Goal: Check status

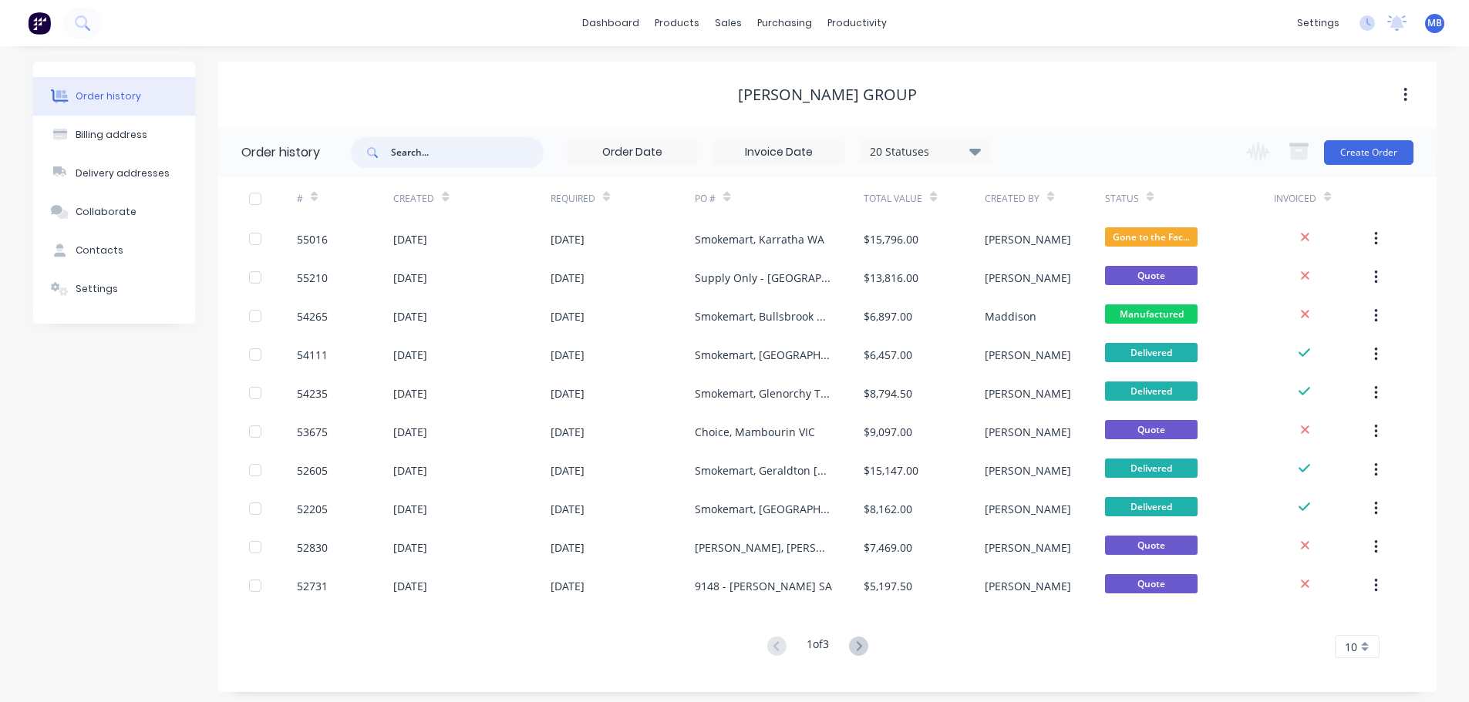
drag, startPoint x: 469, startPoint y: 155, endPoint x: 387, endPoint y: 141, distance: 82.9
click at [389, 150] on div at bounding box center [447, 152] width 193 height 31
type input "lg biu"
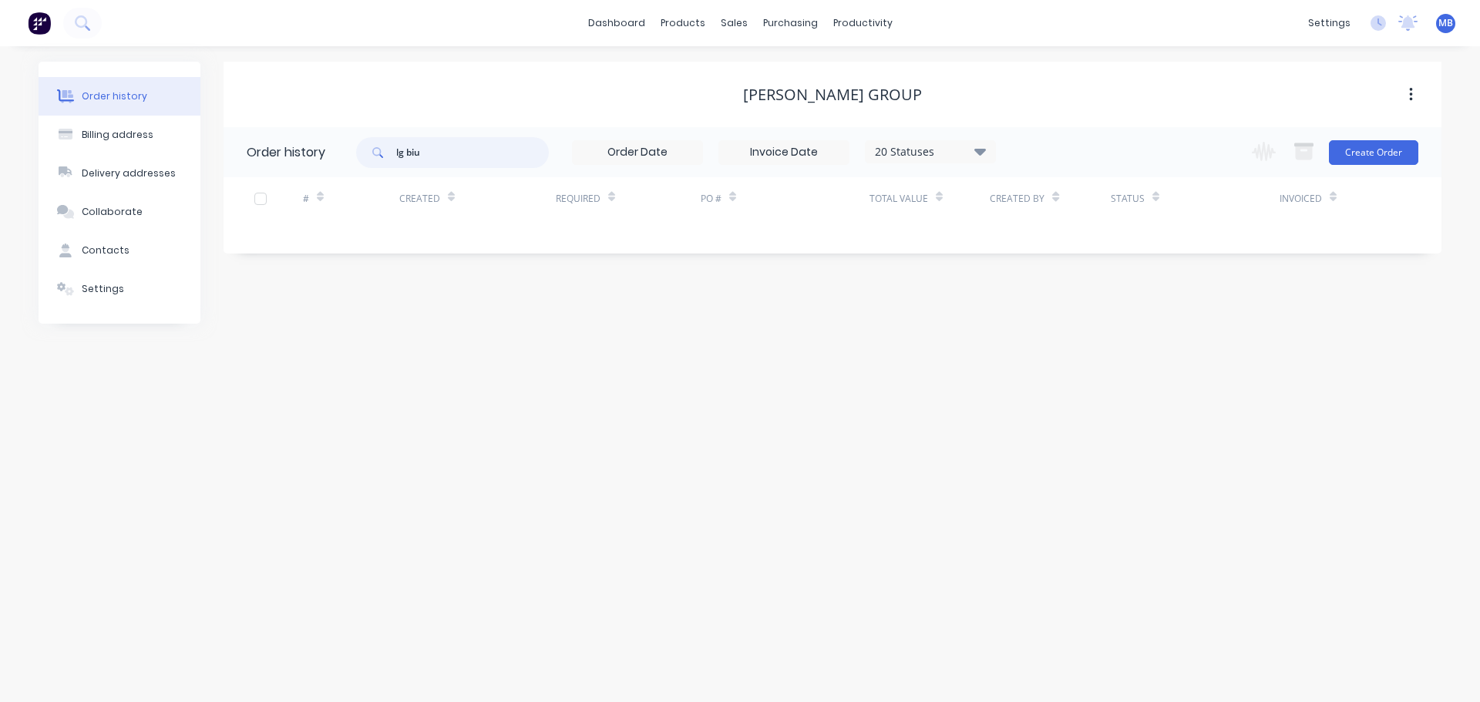
click at [419, 155] on input "lg biu" at bounding box center [472, 152] width 153 height 31
type input "lg build"
click at [475, 164] on input "lg build" at bounding box center [472, 152] width 153 height 31
type input "l"
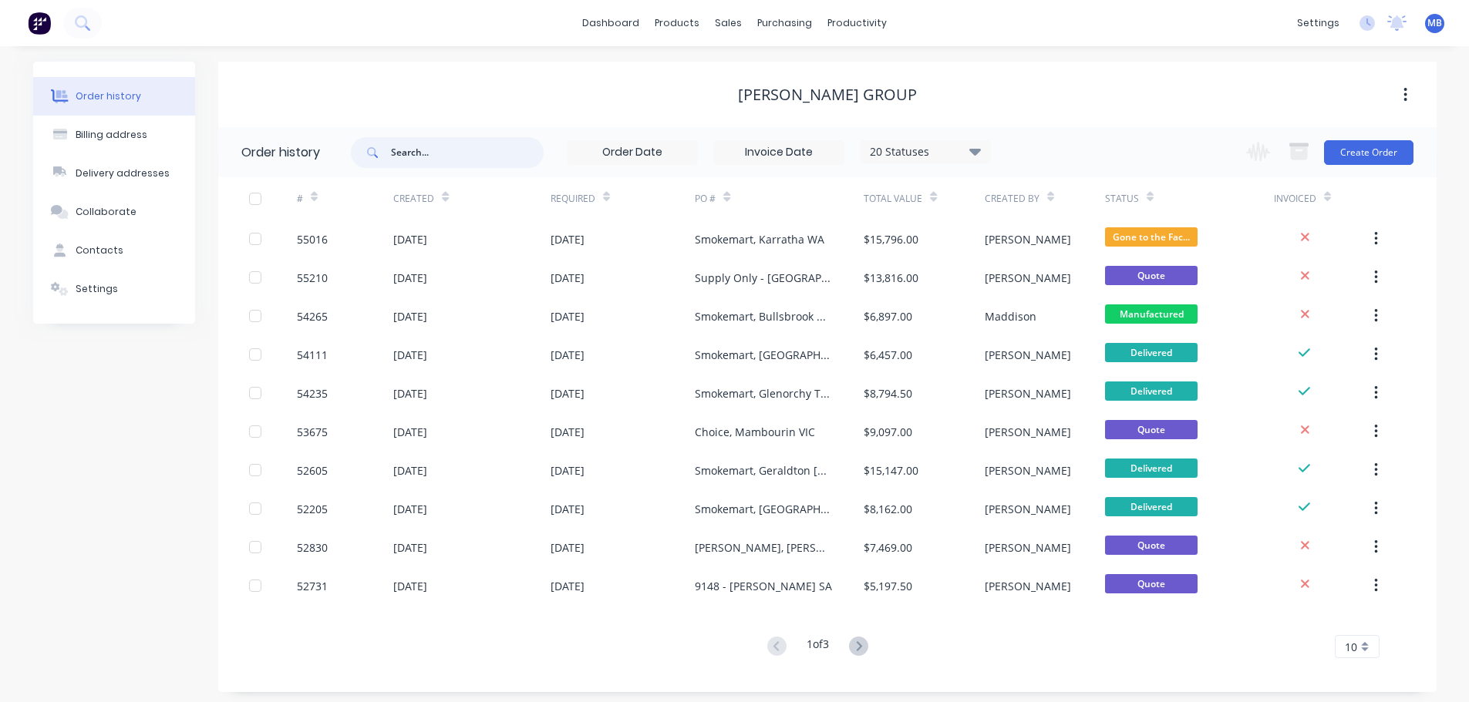
click at [460, 157] on input "text" at bounding box center [467, 152] width 153 height 31
click at [730, 24] on div "sales" at bounding box center [728, 23] width 42 height 23
click at [760, 73] on div "Sales Orders" at bounding box center [785, 74] width 63 height 14
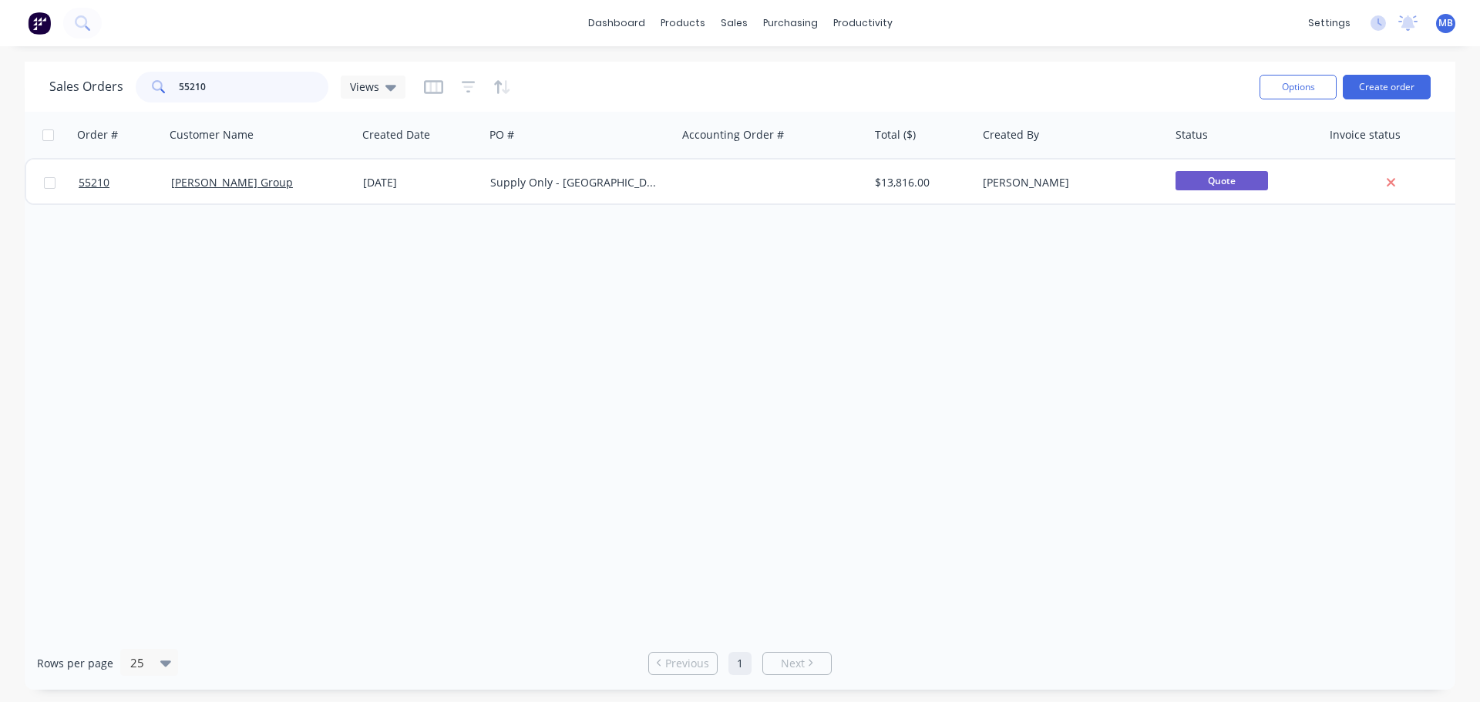
drag, startPoint x: 239, startPoint y: 99, endPoint x: 137, endPoint y: 86, distance: 102.5
click at [137, 86] on div "55210" at bounding box center [232, 87] width 193 height 31
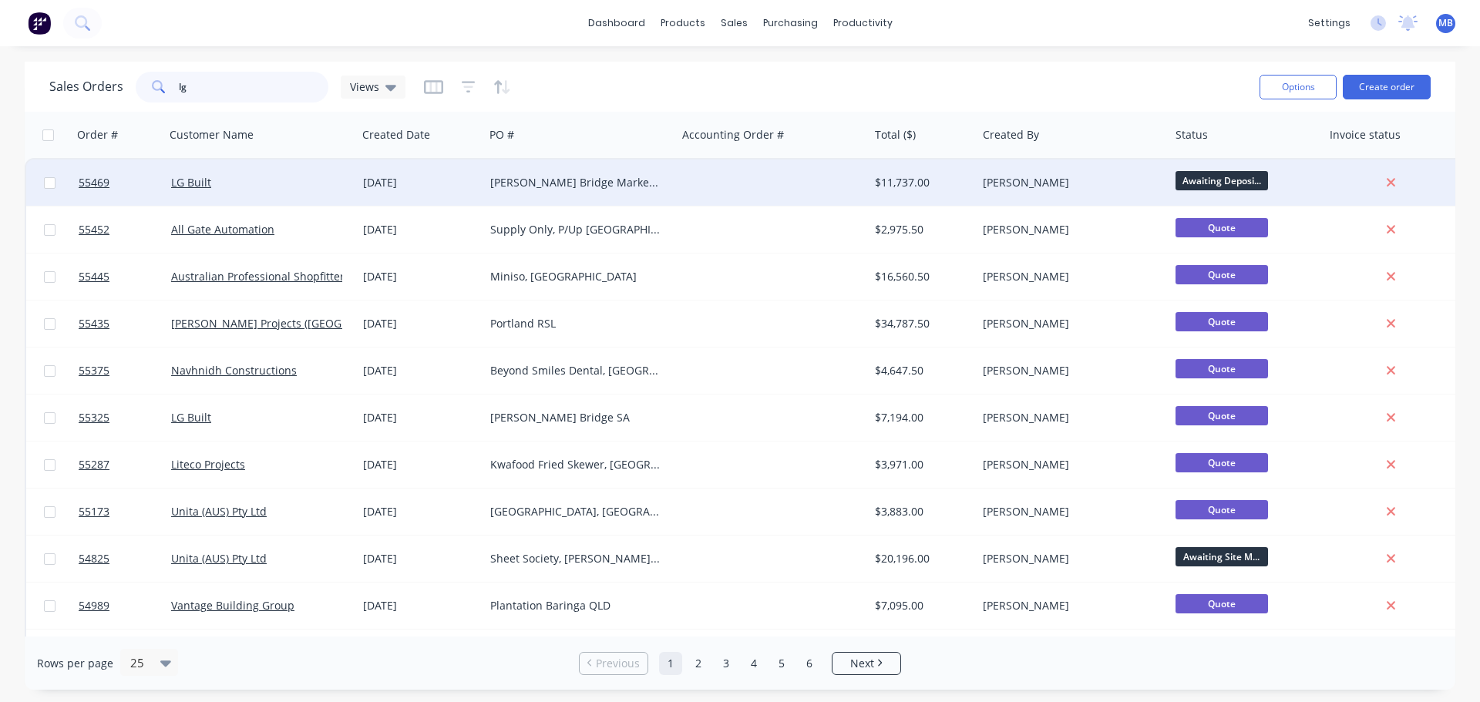
type input "lg"
click at [1010, 180] on div "[PERSON_NAME]" at bounding box center [1068, 182] width 171 height 15
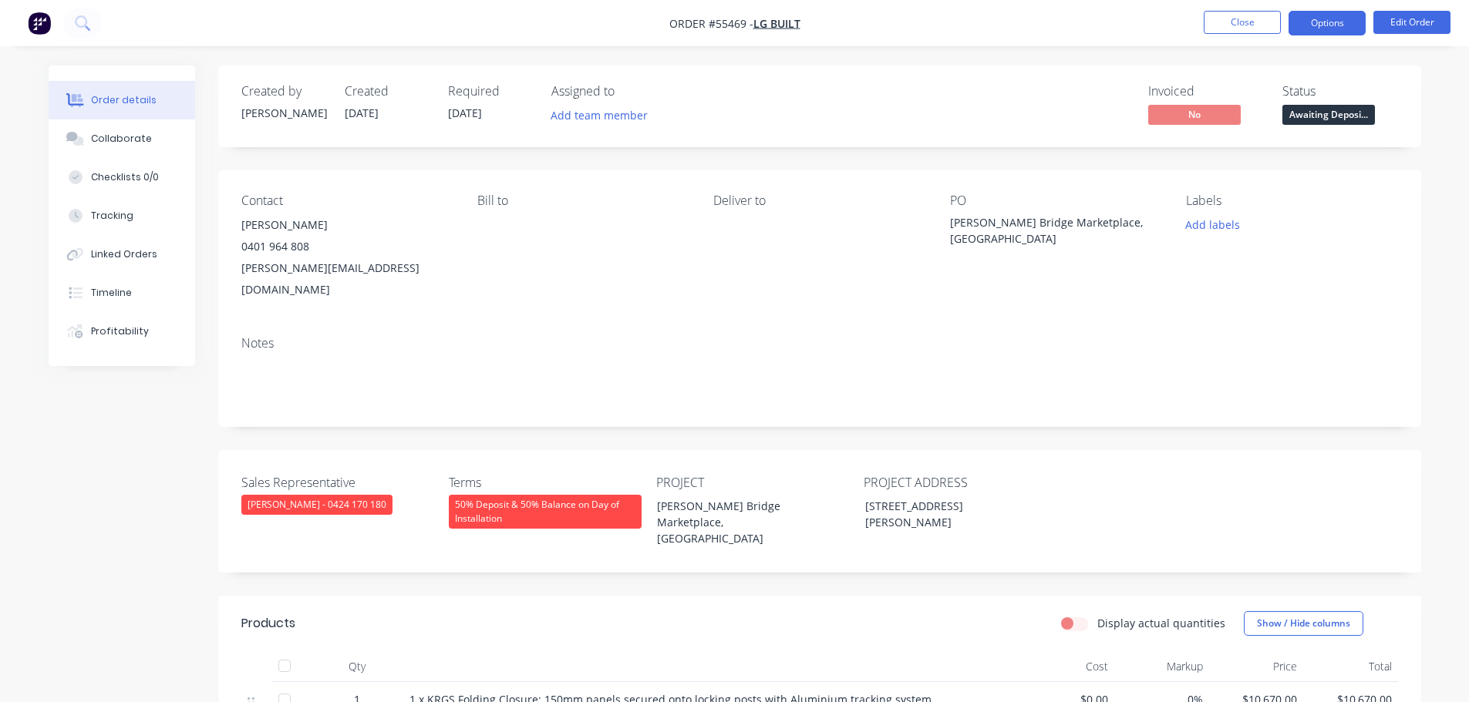
click at [1318, 21] on button "Options" at bounding box center [1326, 23] width 77 height 25
click at [1379, 91] on div "Status" at bounding box center [1340, 91] width 116 height 15
click at [1309, 118] on span "Awaiting Deposi..." at bounding box center [1328, 114] width 93 height 19
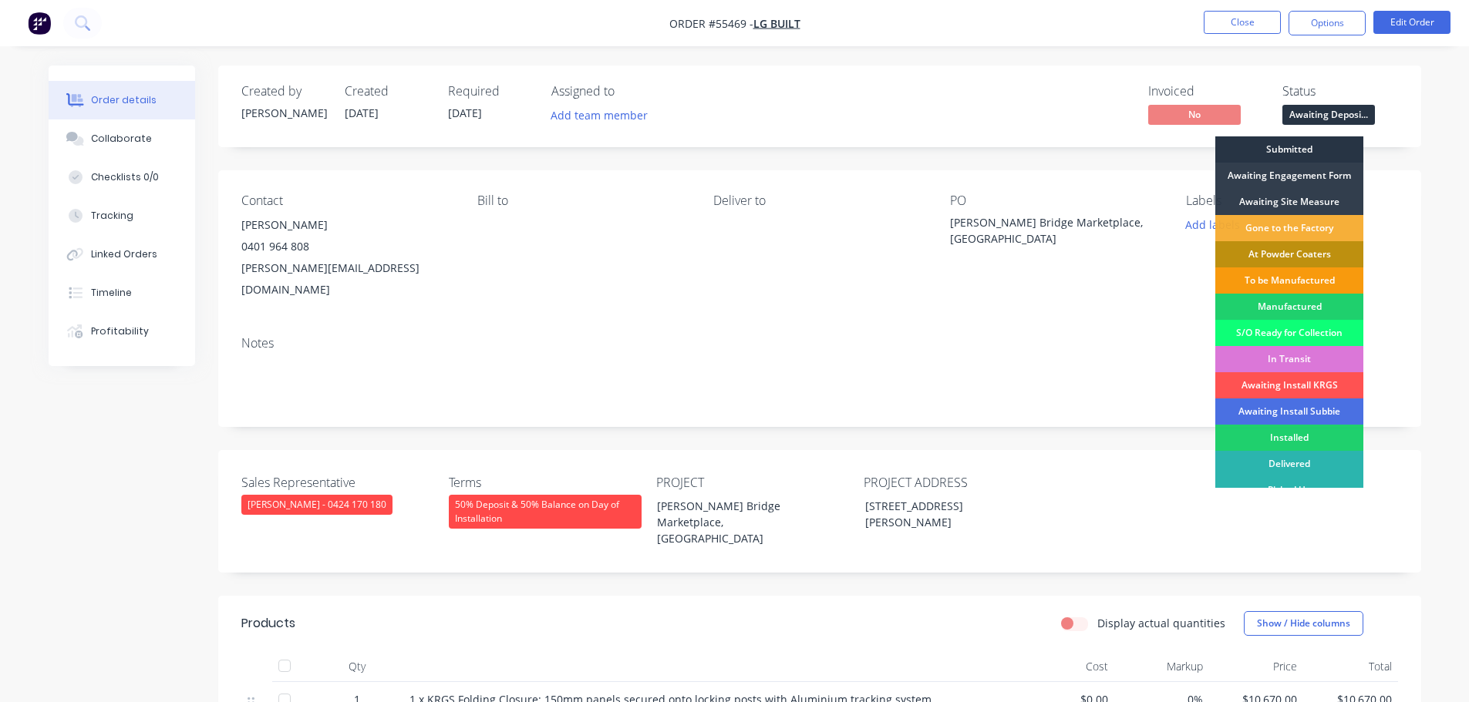
click at [1288, 146] on div "Submitted" at bounding box center [1289, 149] width 148 height 26
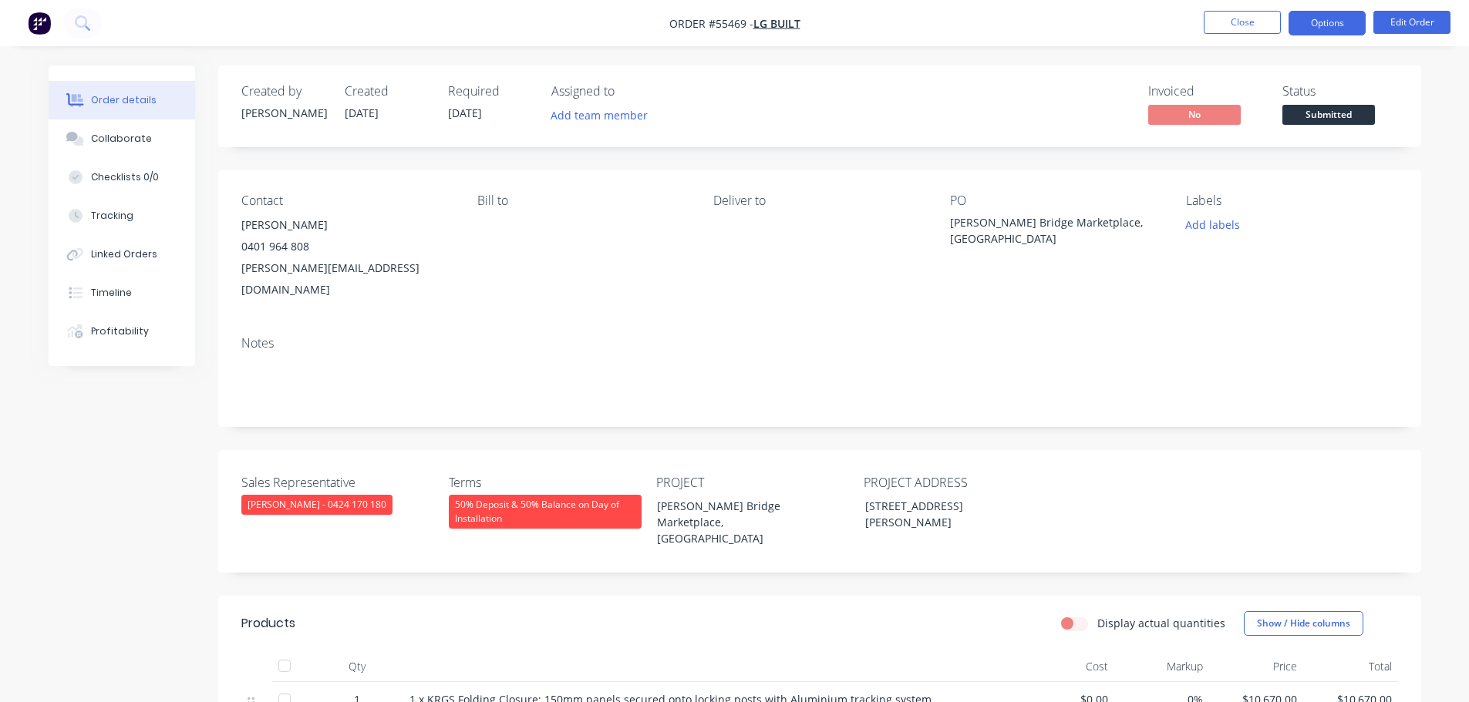
click at [1324, 22] on button "Options" at bounding box center [1326, 23] width 77 height 25
click at [1399, 81] on div "Created by [PERSON_NAME] Created [DATE] Required [DATE] Assigned to Add team me…" at bounding box center [819, 107] width 1203 height 82
click at [1341, 116] on span "Submitted" at bounding box center [1328, 114] width 93 height 19
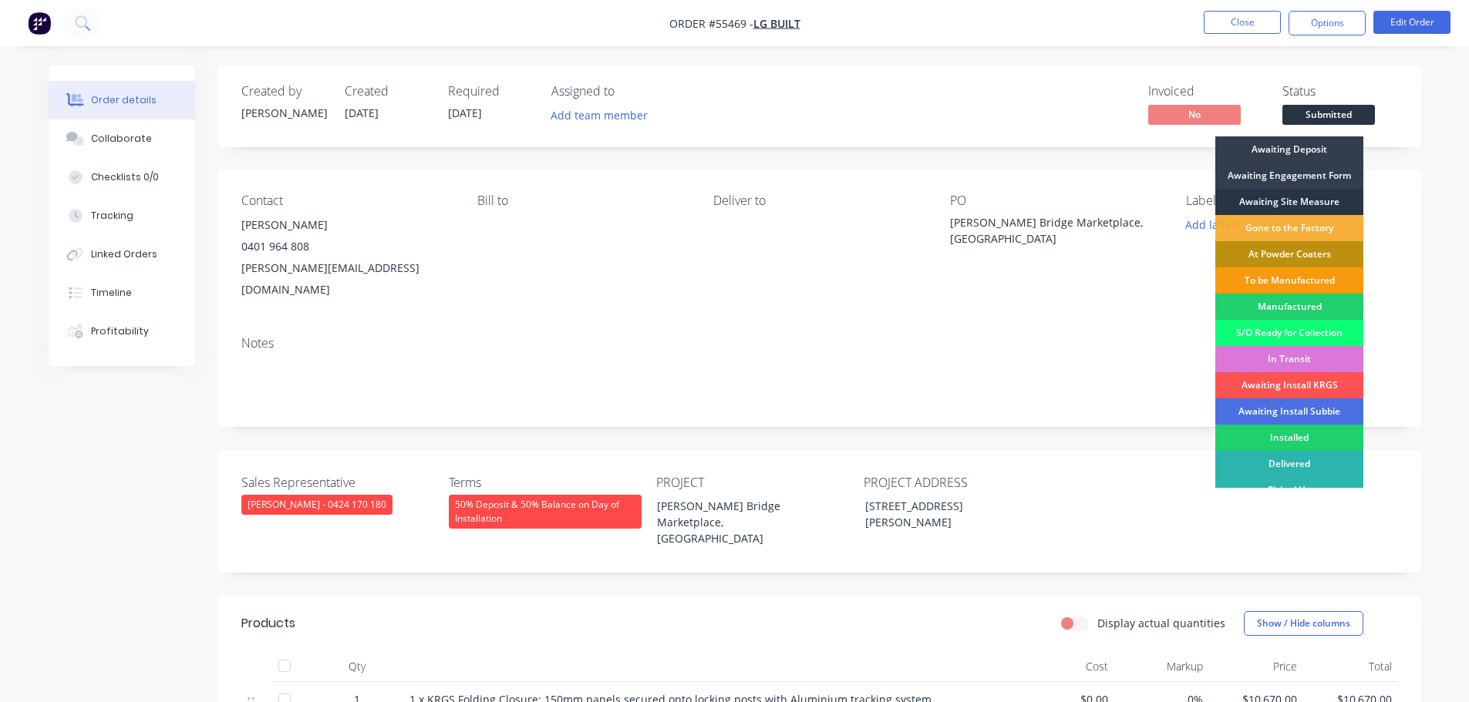
click at [1269, 197] on div "Awaiting Site Measure" at bounding box center [1289, 202] width 148 height 26
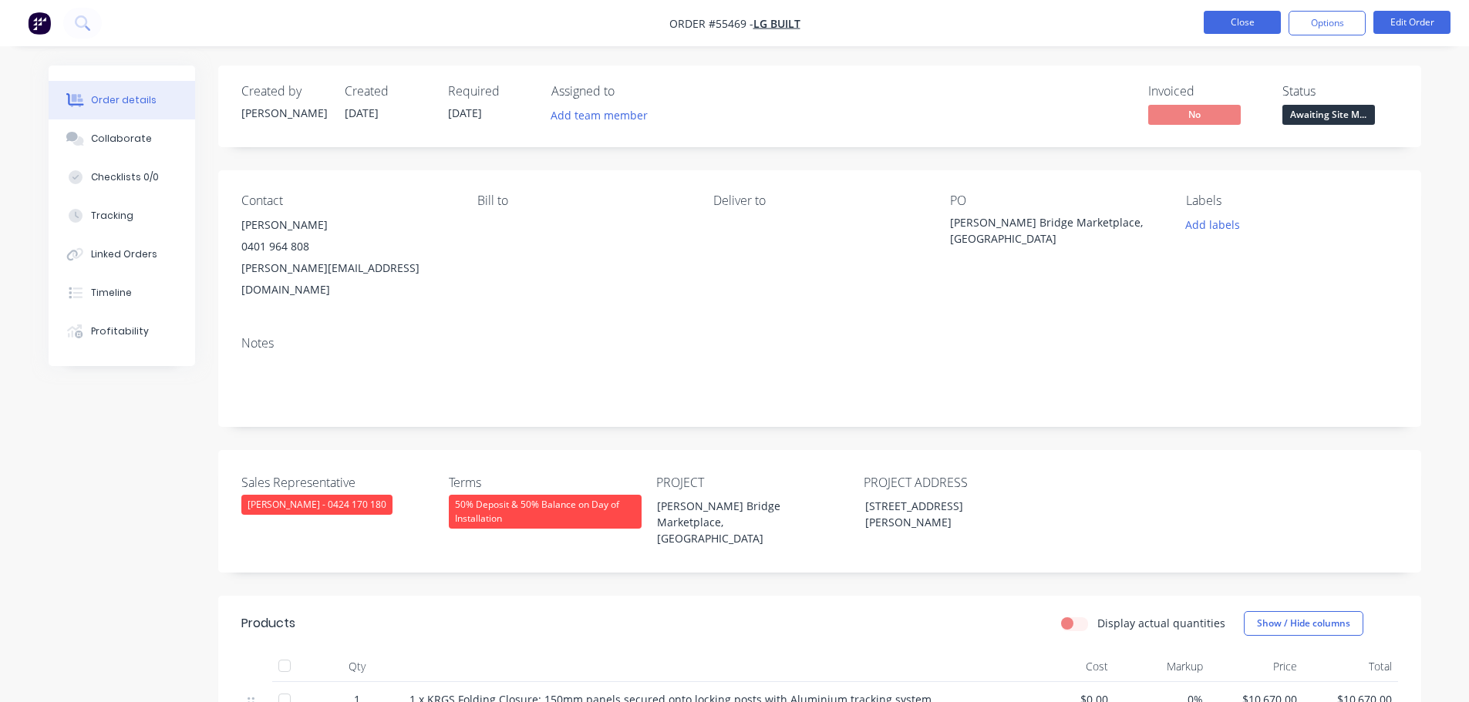
click at [1226, 26] on button "Close" at bounding box center [1241, 22] width 77 height 23
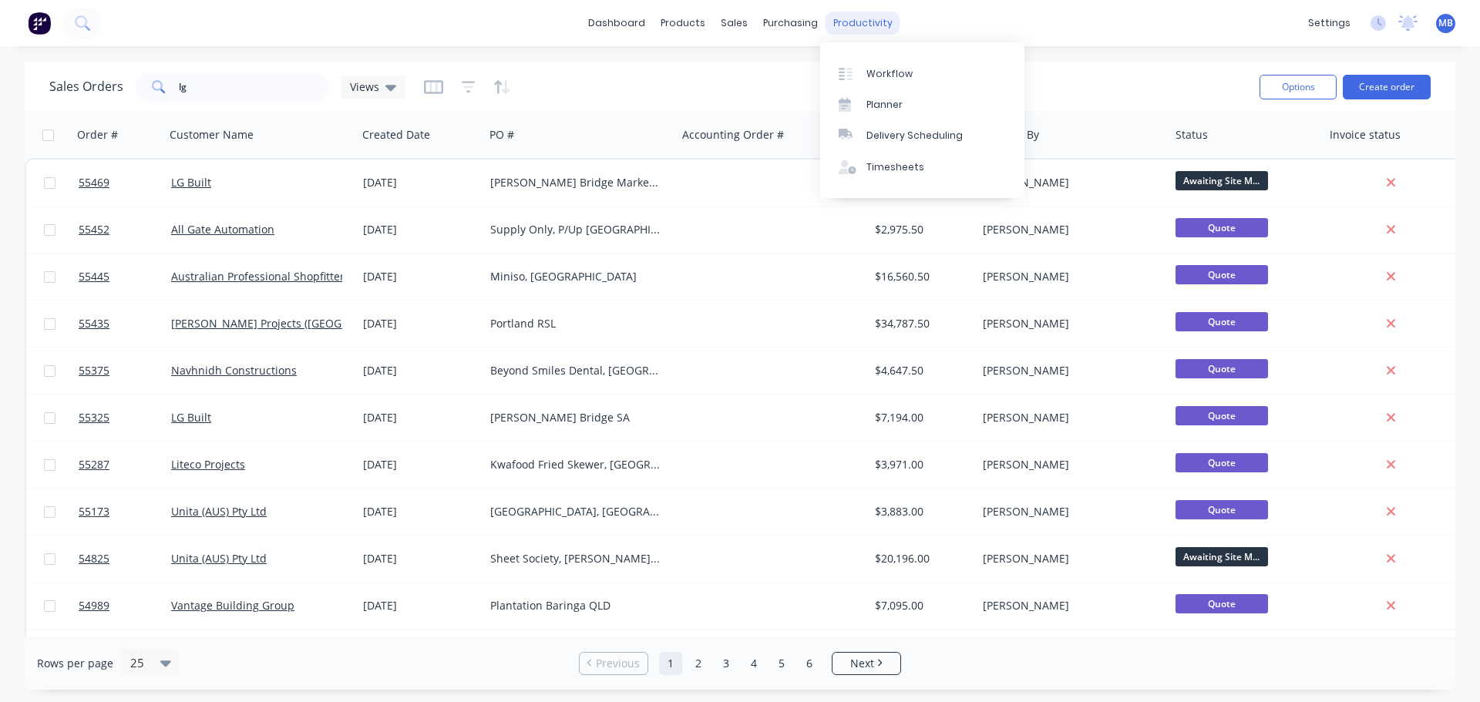
click at [843, 22] on div "productivity" at bounding box center [863, 23] width 75 height 23
click at [880, 66] on link "Workflow" at bounding box center [922, 73] width 204 height 31
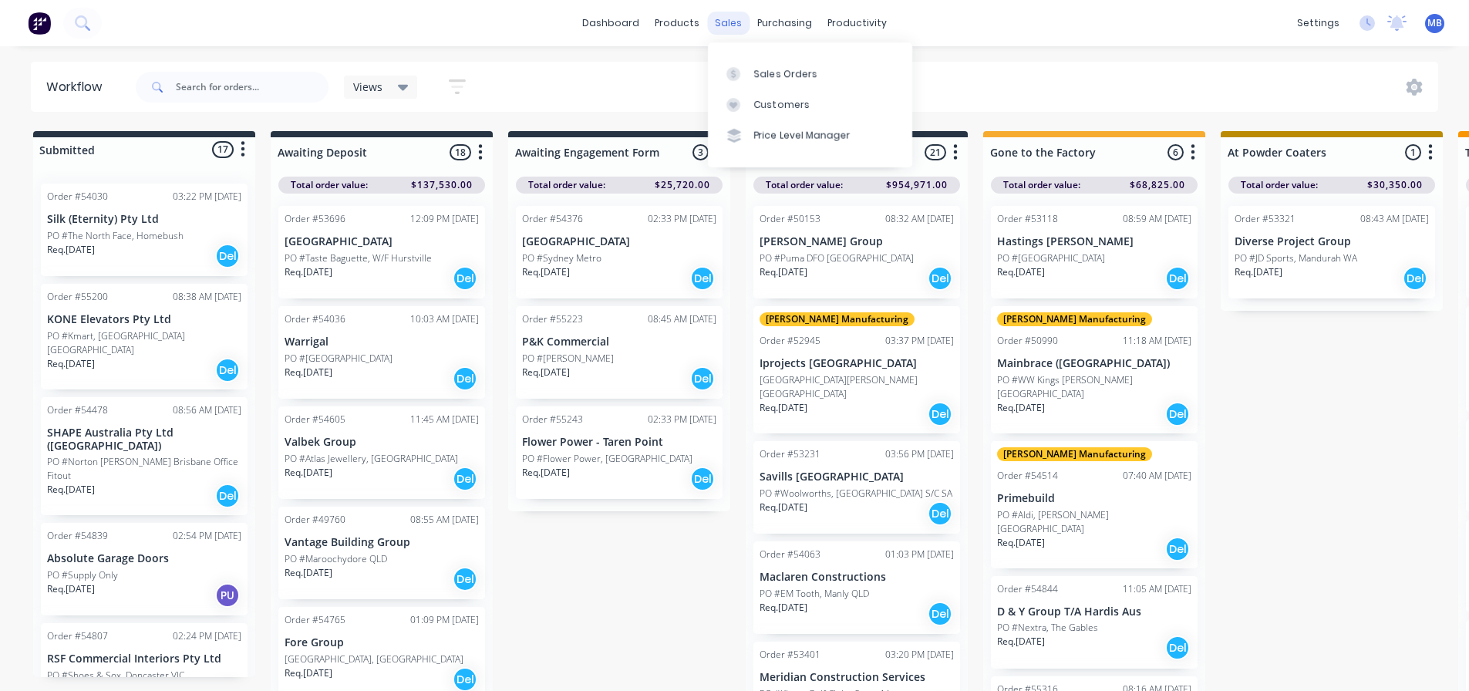
drag, startPoint x: 726, startPoint y: 16, endPoint x: 763, endPoint y: 55, distance: 53.4
click at [727, 16] on div "sales" at bounding box center [728, 23] width 42 height 23
click at [776, 73] on div "Sales Orders" at bounding box center [785, 74] width 63 height 14
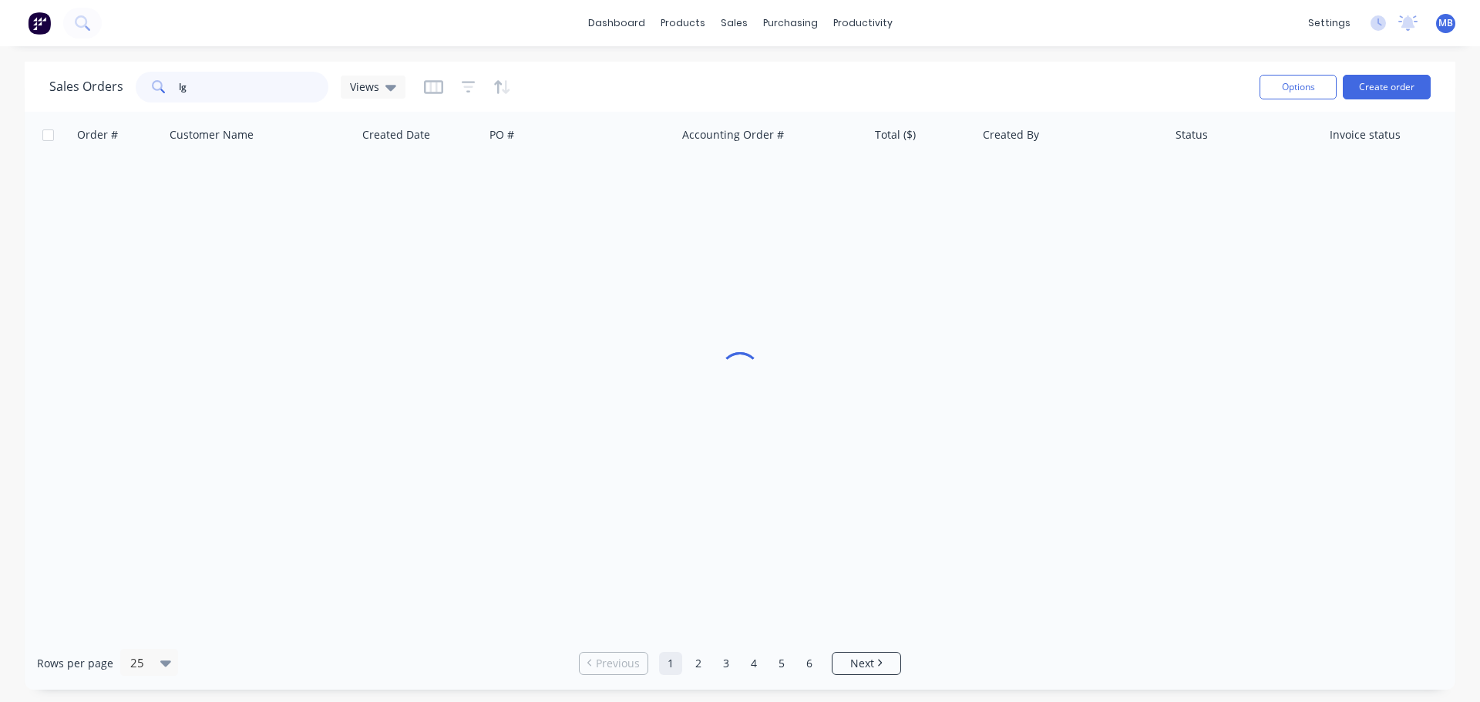
drag, startPoint x: 213, startPoint y: 92, endPoint x: 5, endPoint y: 64, distance: 209.2
click at [19, 69] on div "Sales Orders lg Views Options Create order Order # Customer Name Created Date P…" at bounding box center [740, 376] width 1480 height 628
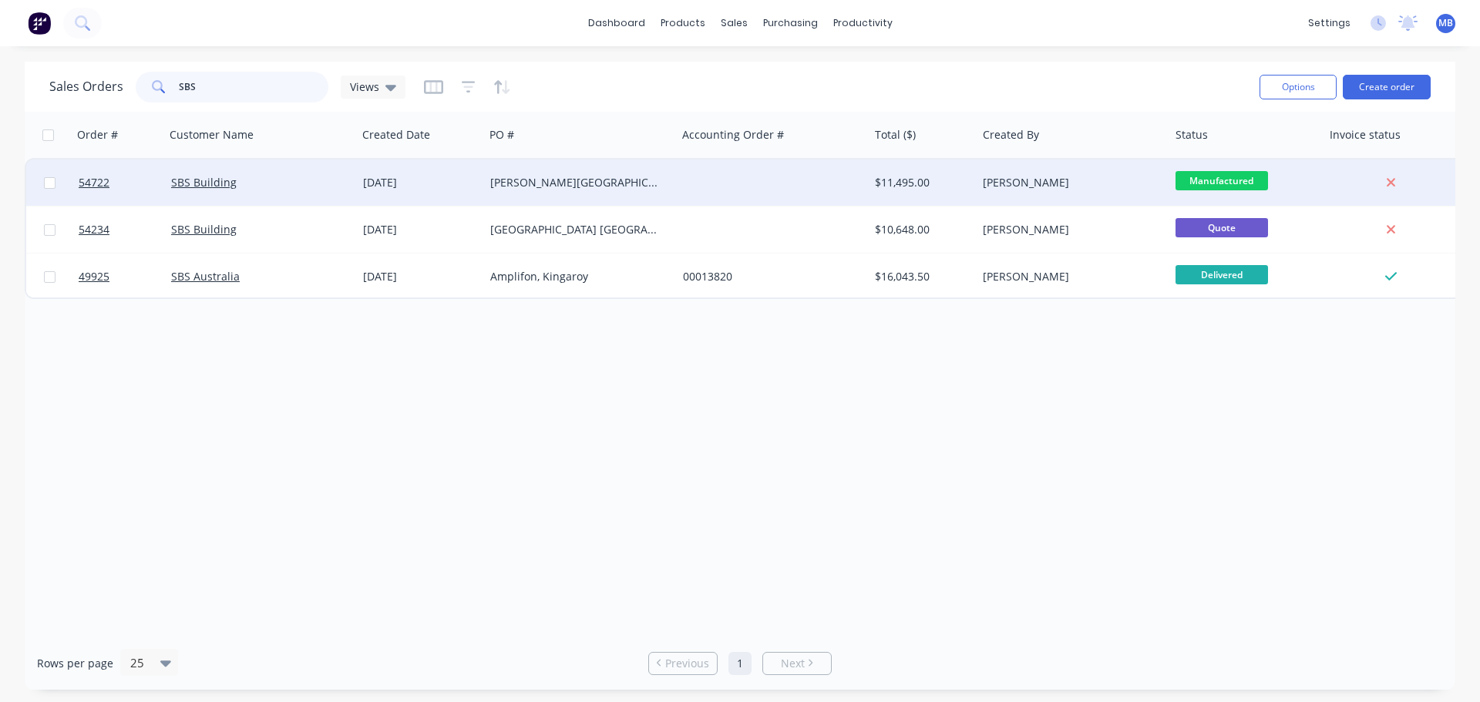
type input "SBS"
click at [897, 178] on div "$11,495.00" at bounding box center [920, 182] width 91 height 15
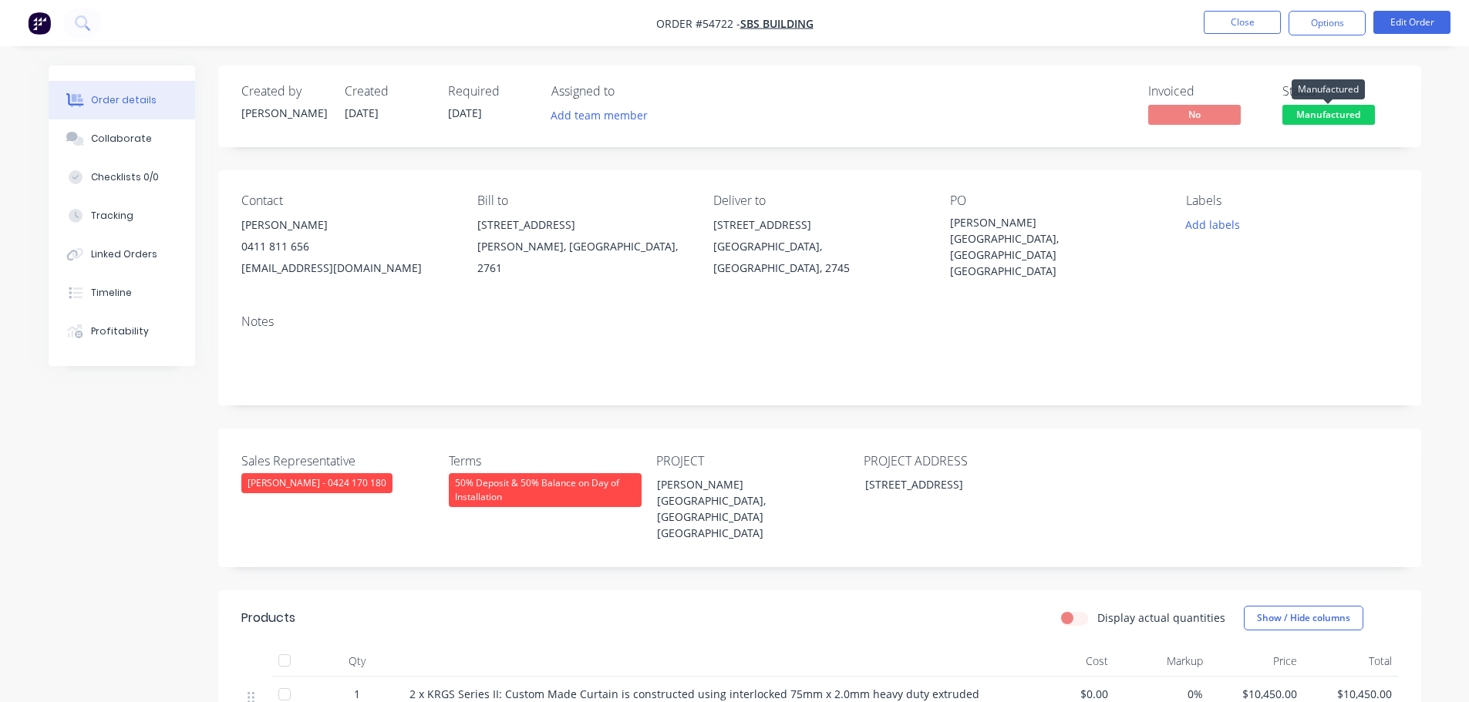
click at [1297, 116] on span "Manufactured" at bounding box center [1328, 114] width 93 height 19
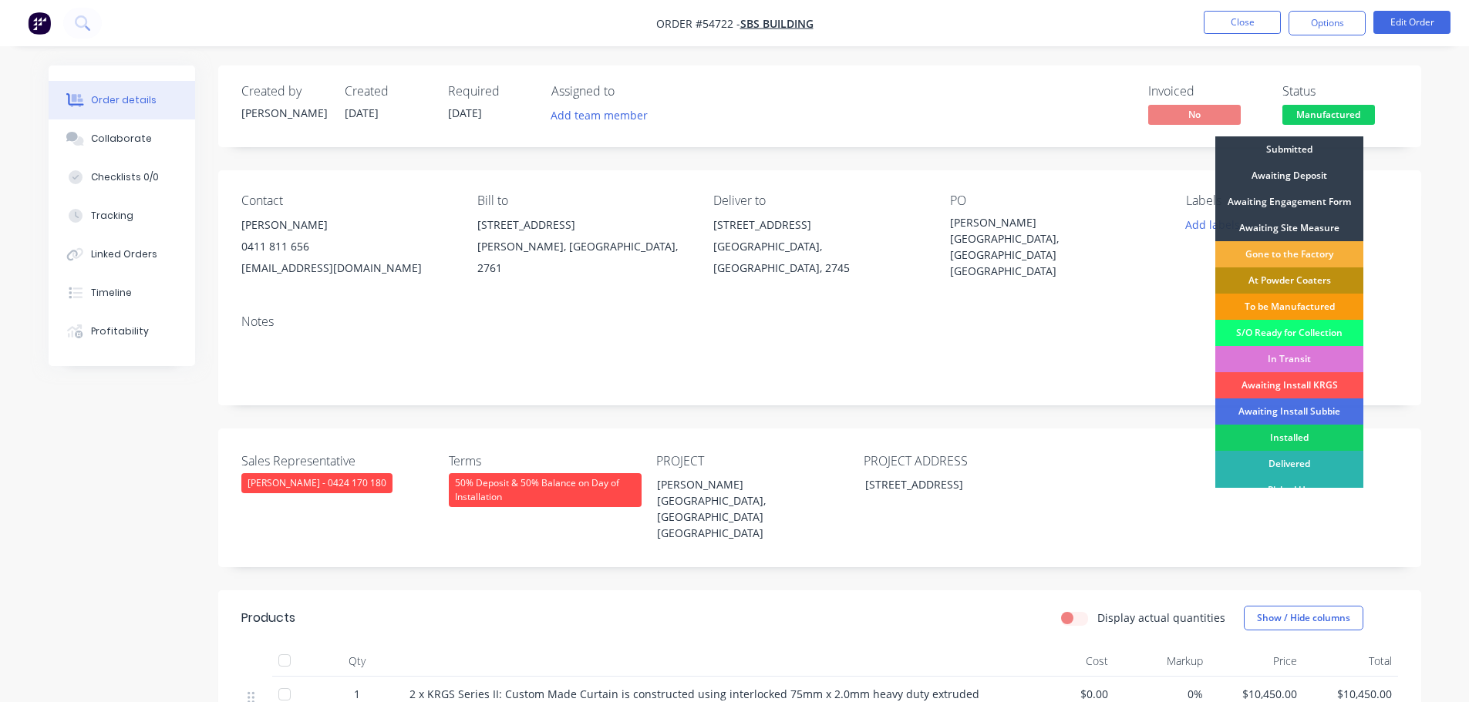
click at [1257, 436] on div "Installed" at bounding box center [1289, 438] width 148 height 26
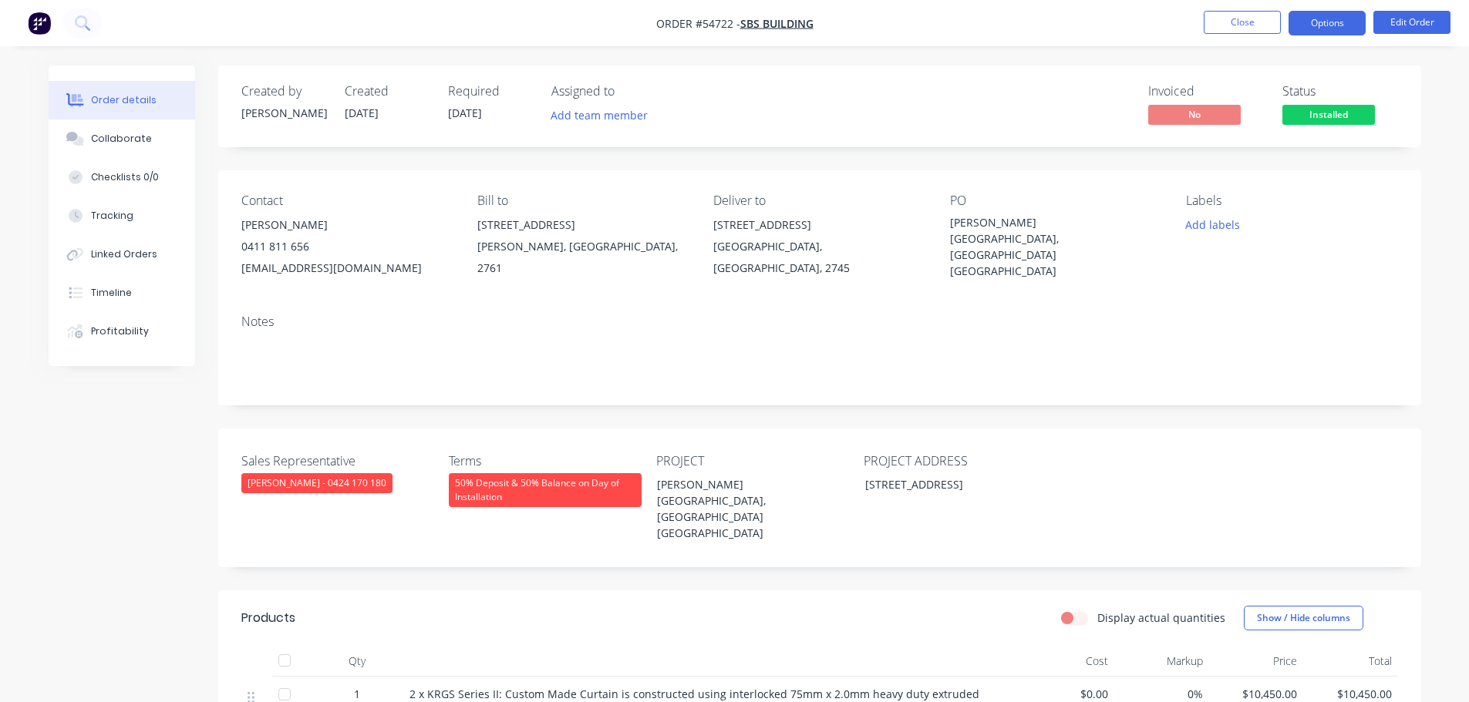
click at [1311, 25] on button "Options" at bounding box center [1326, 23] width 77 height 25
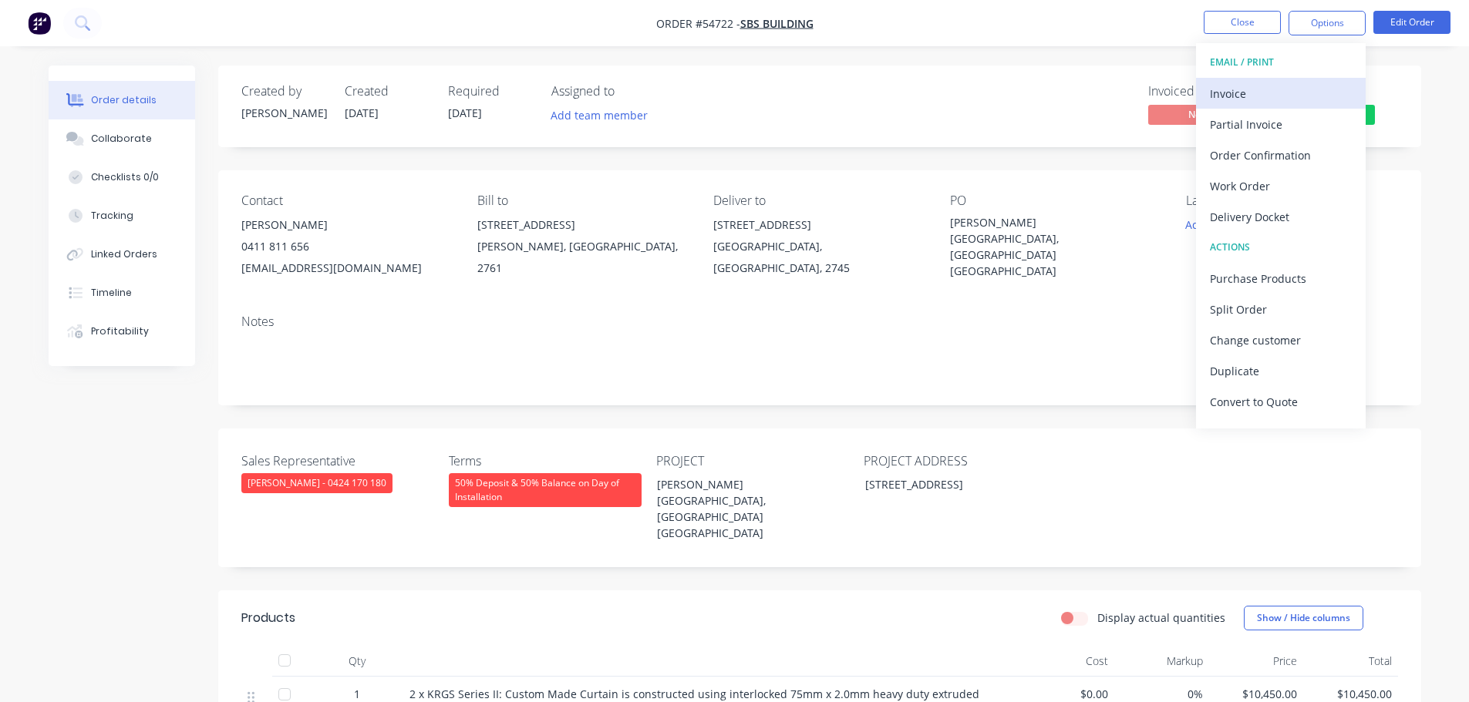
click at [1225, 95] on div "Invoice" at bounding box center [1281, 93] width 142 height 22
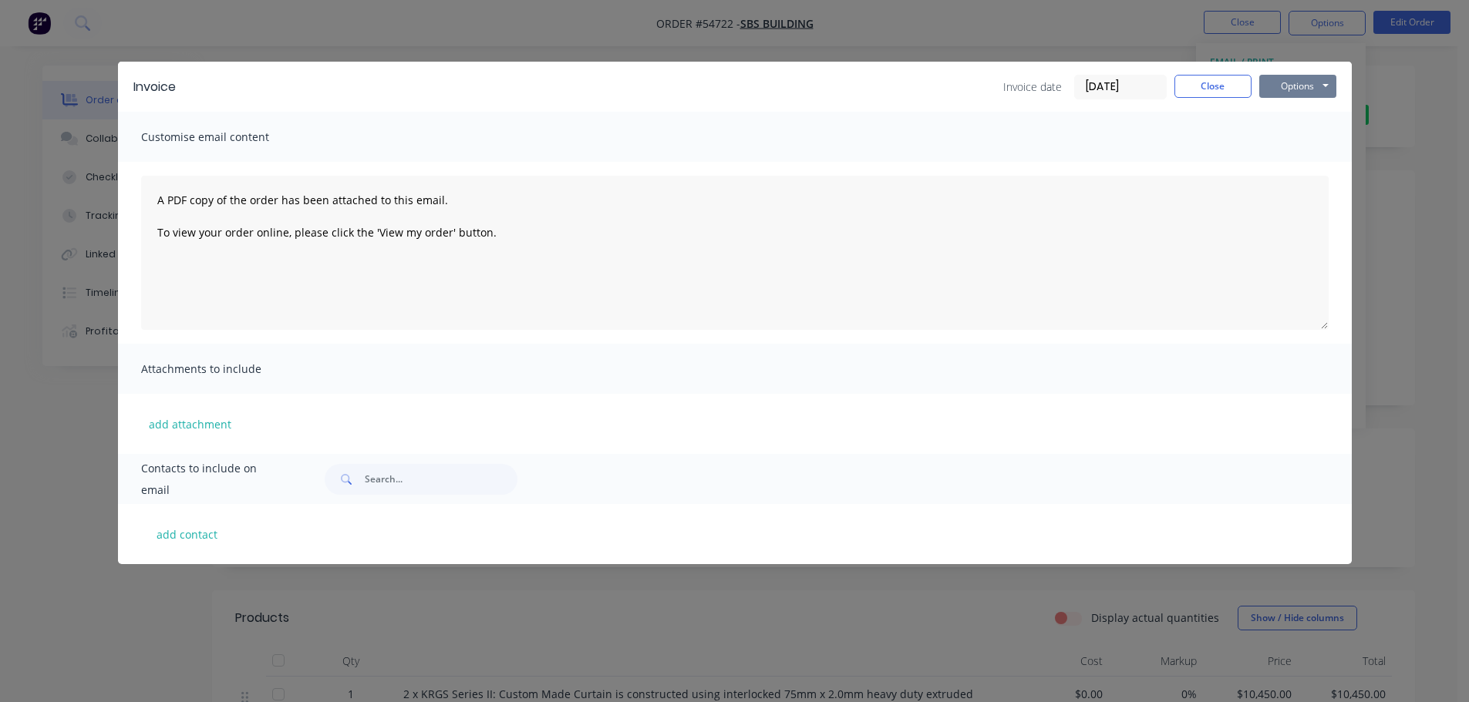
click at [1279, 83] on button "Options" at bounding box center [1297, 86] width 77 height 23
click at [1292, 136] on button "Print" at bounding box center [1308, 138] width 99 height 25
click at [1207, 88] on button "Close" at bounding box center [1212, 86] width 77 height 23
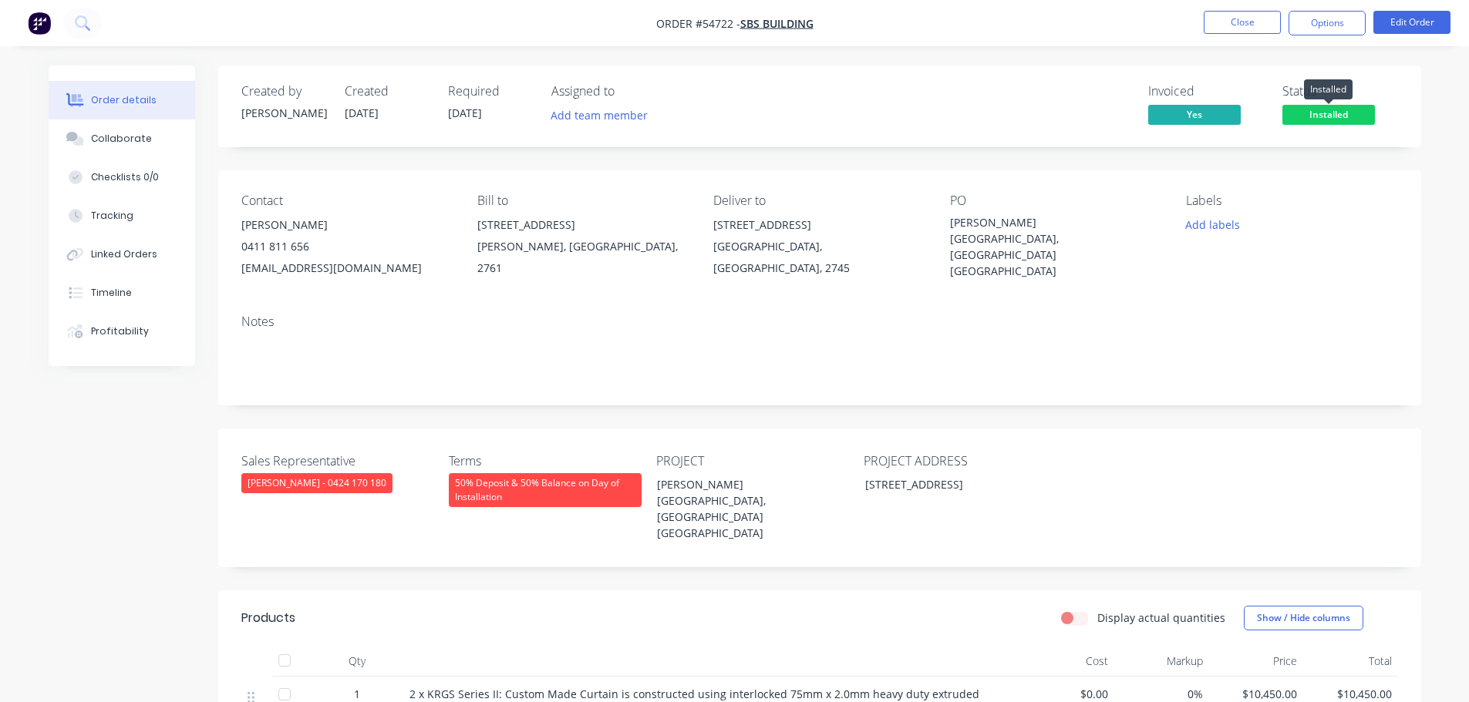
click at [1308, 119] on span "Installed" at bounding box center [1328, 114] width 93 height 19
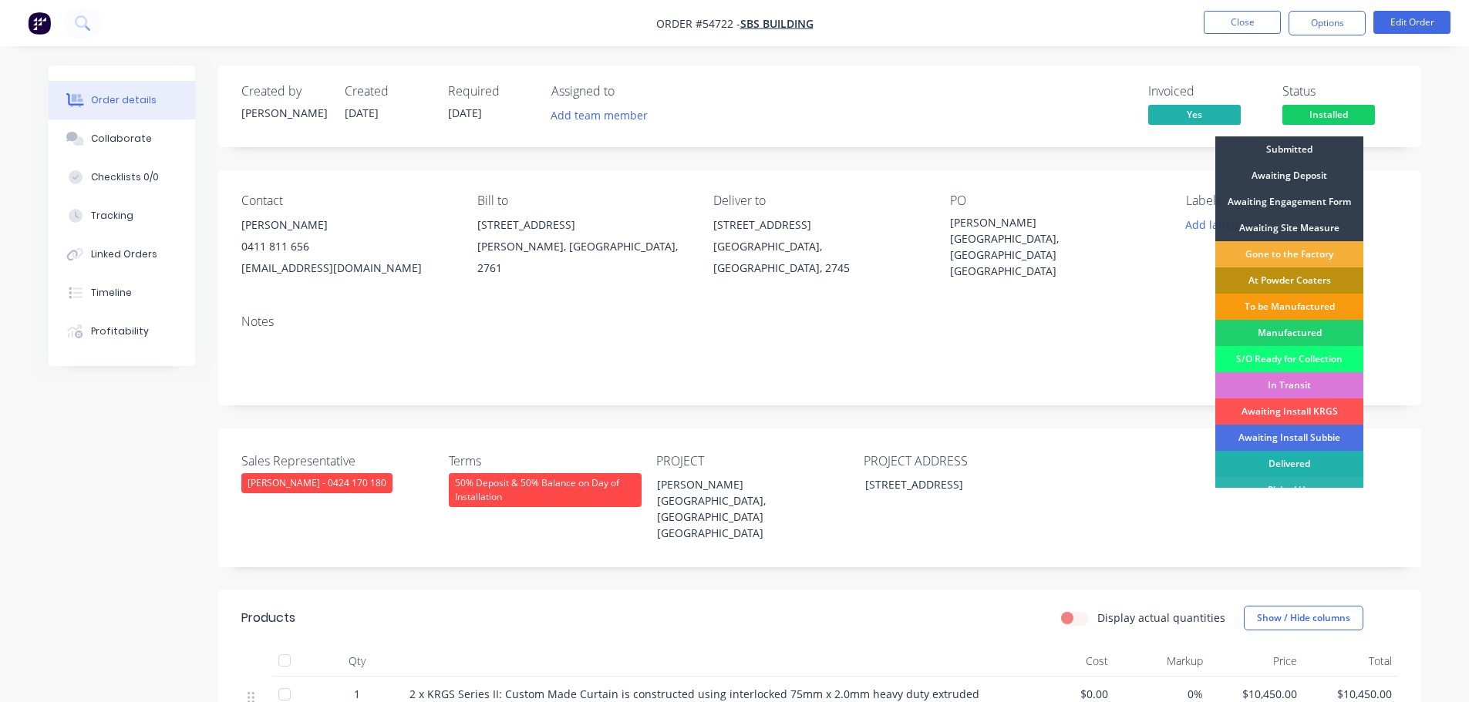
click at [1292, 456] on div "Delivered" at bounding box center [1289, 464] width 148 height 26
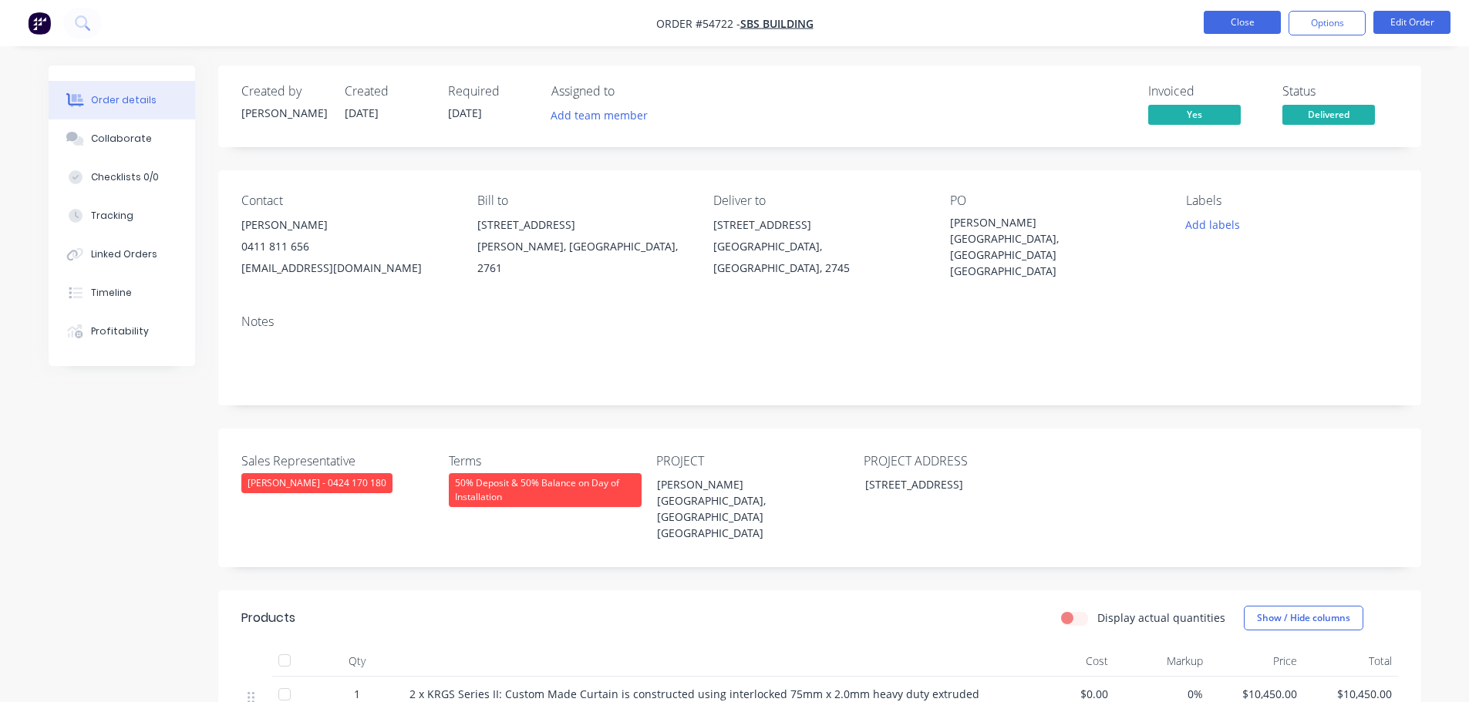
click at [1240, 24] on button "Close" at bounding box center [1241, 22] width 77 height 23
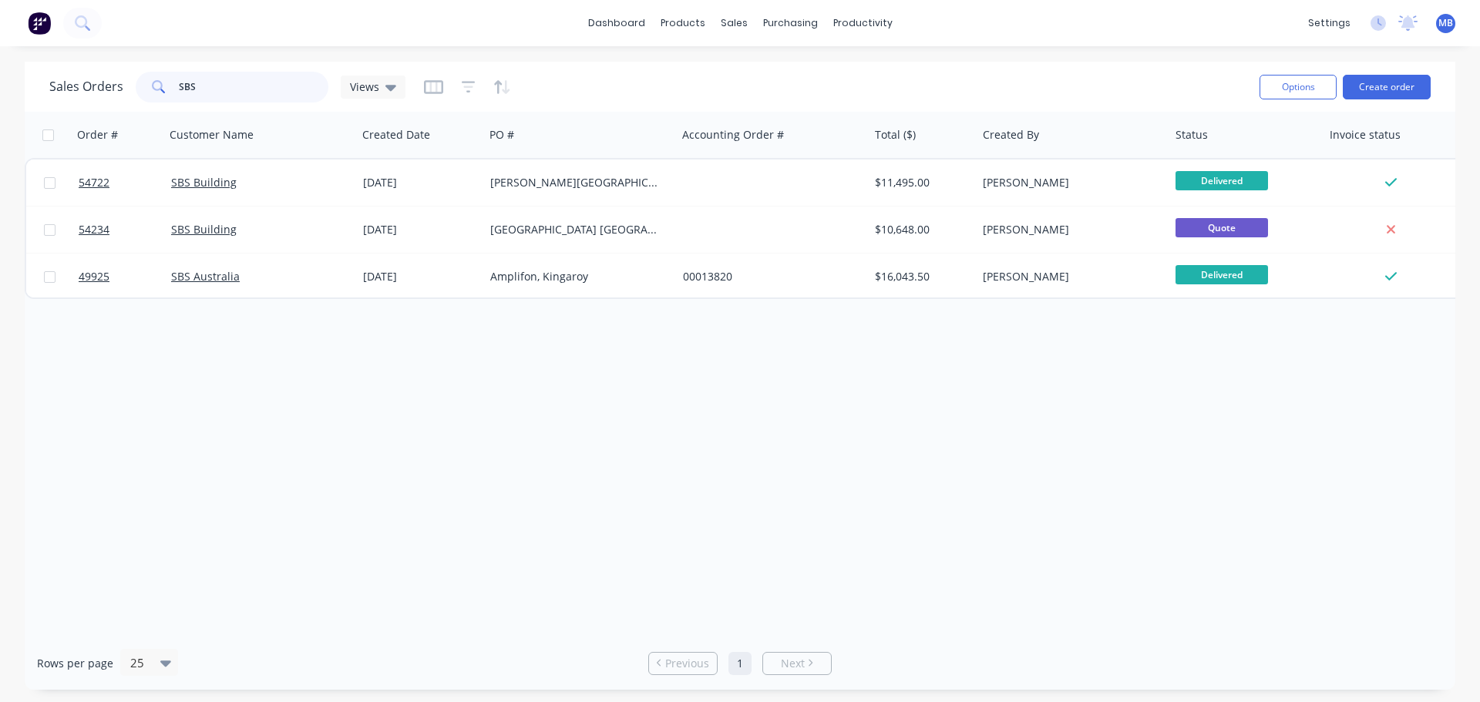
drag, startPoint x: 238, startPoint y: 76, endPoint x: 130, endPoint y: 40, distance: 114.3
click at [171, 68] on div "Sales Orders SBS Views" at bounding box center [648, 87] width 1198 height 38
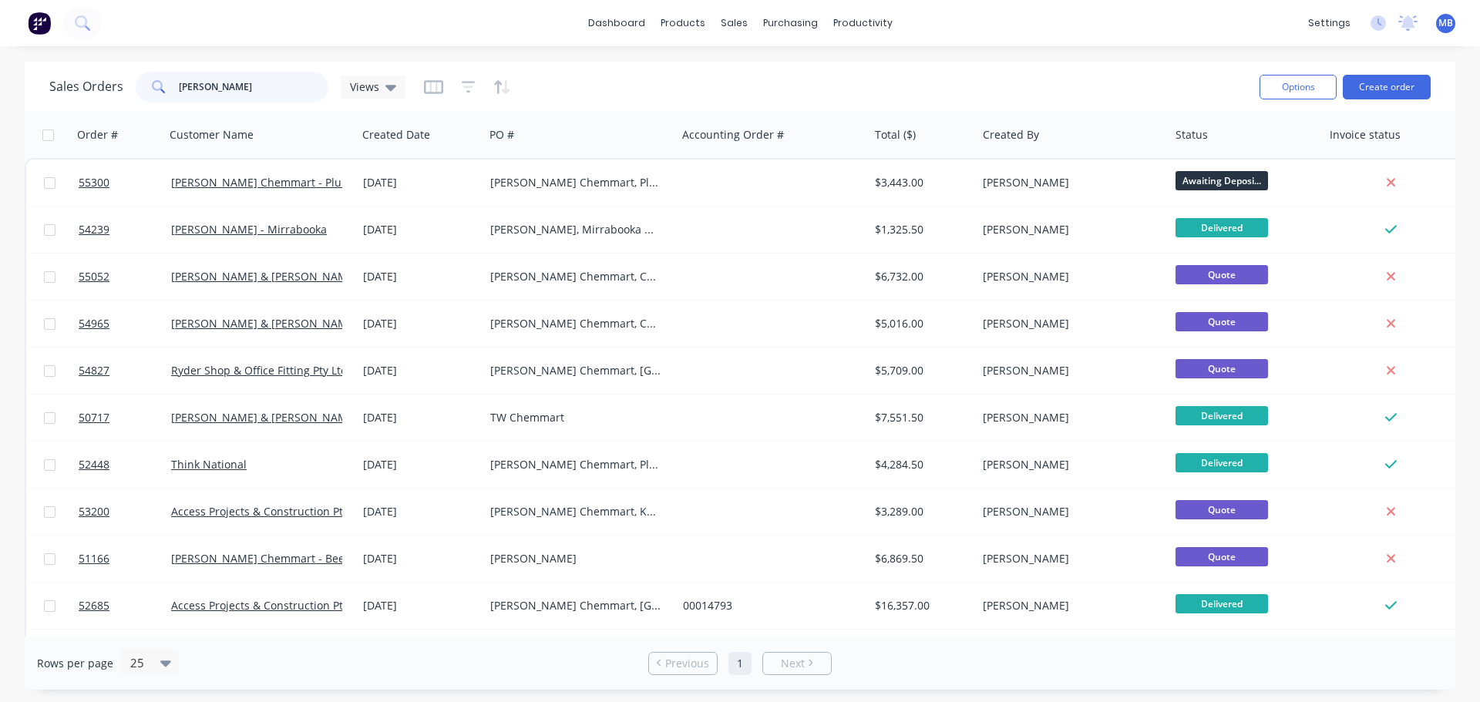
type input "[PERSON_NAME]"
